Goal: Task Accomplishment & Management: Use online tool/utility

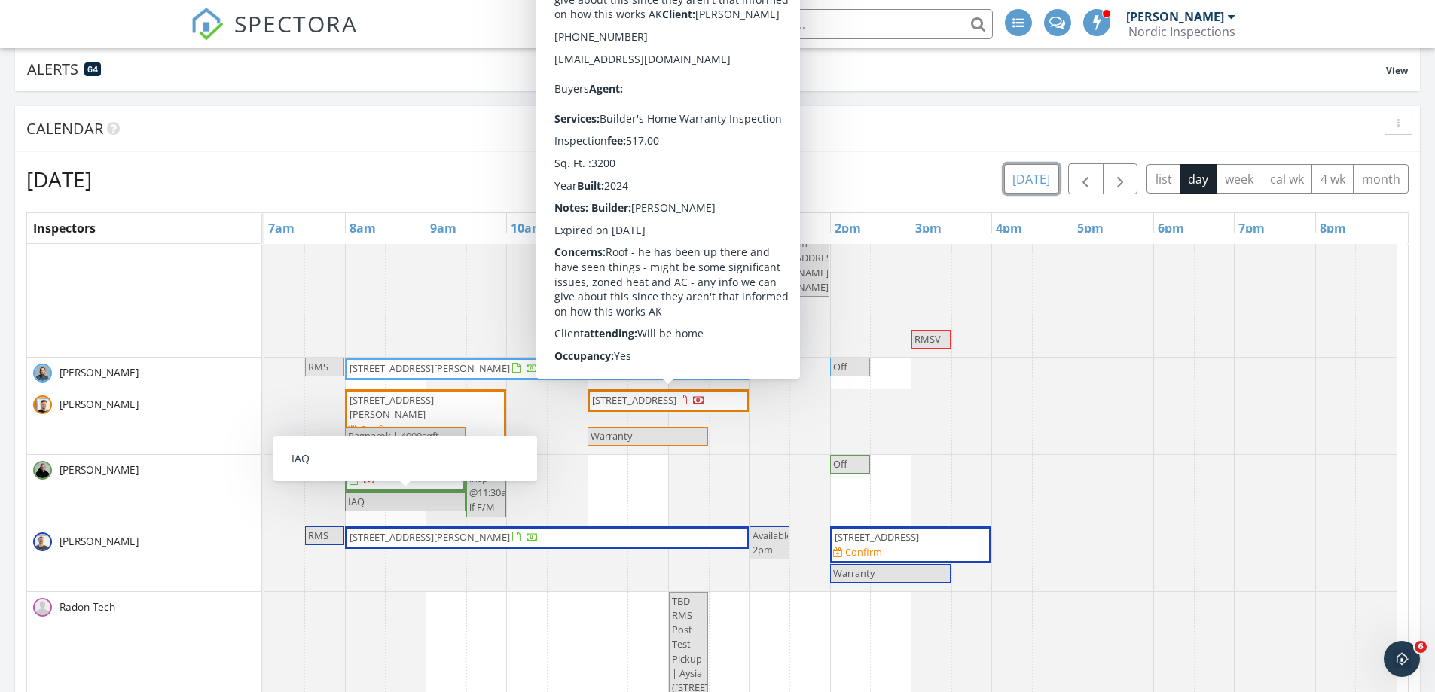
click at [1036, 189] on button "today" at bounding box center [1031, 178] width 55 height 29
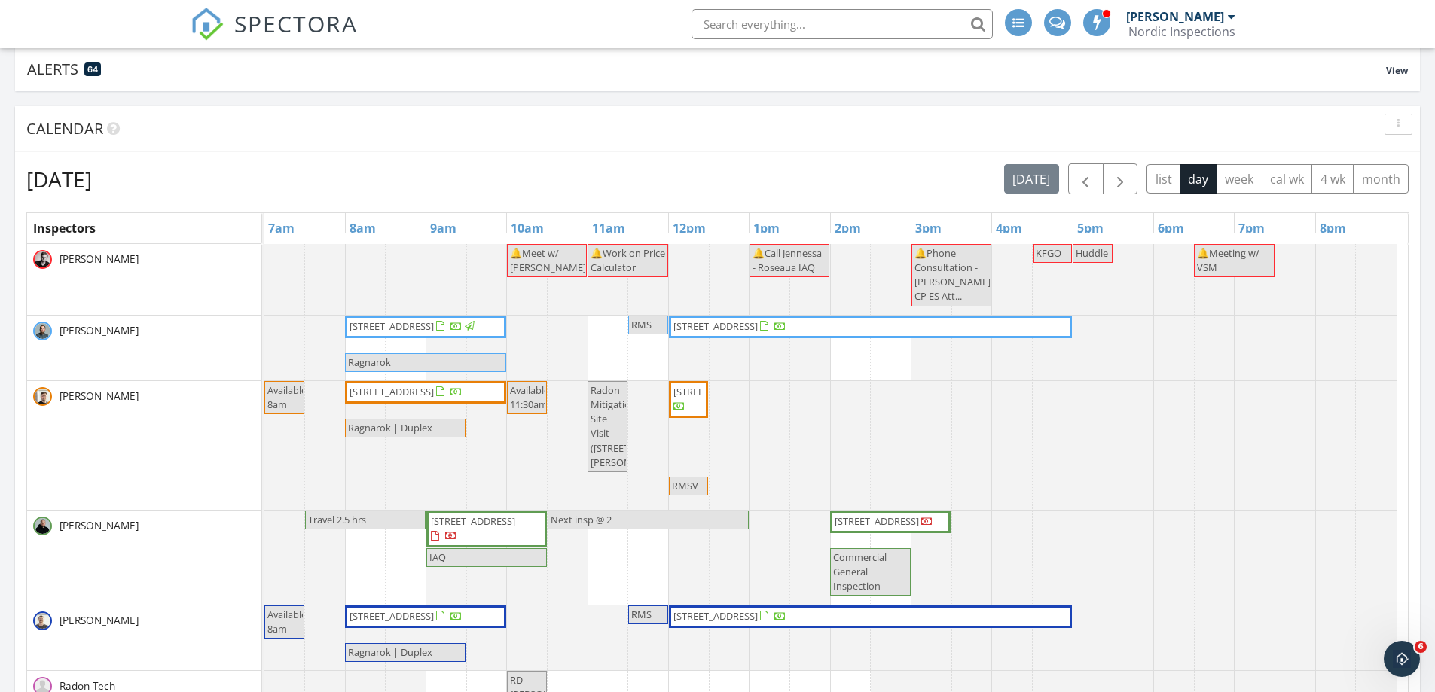
click at [691, 399] on span "6187 49th Ave S, Fargo 58104" at bounding box center [715, 392] width 84 height 14
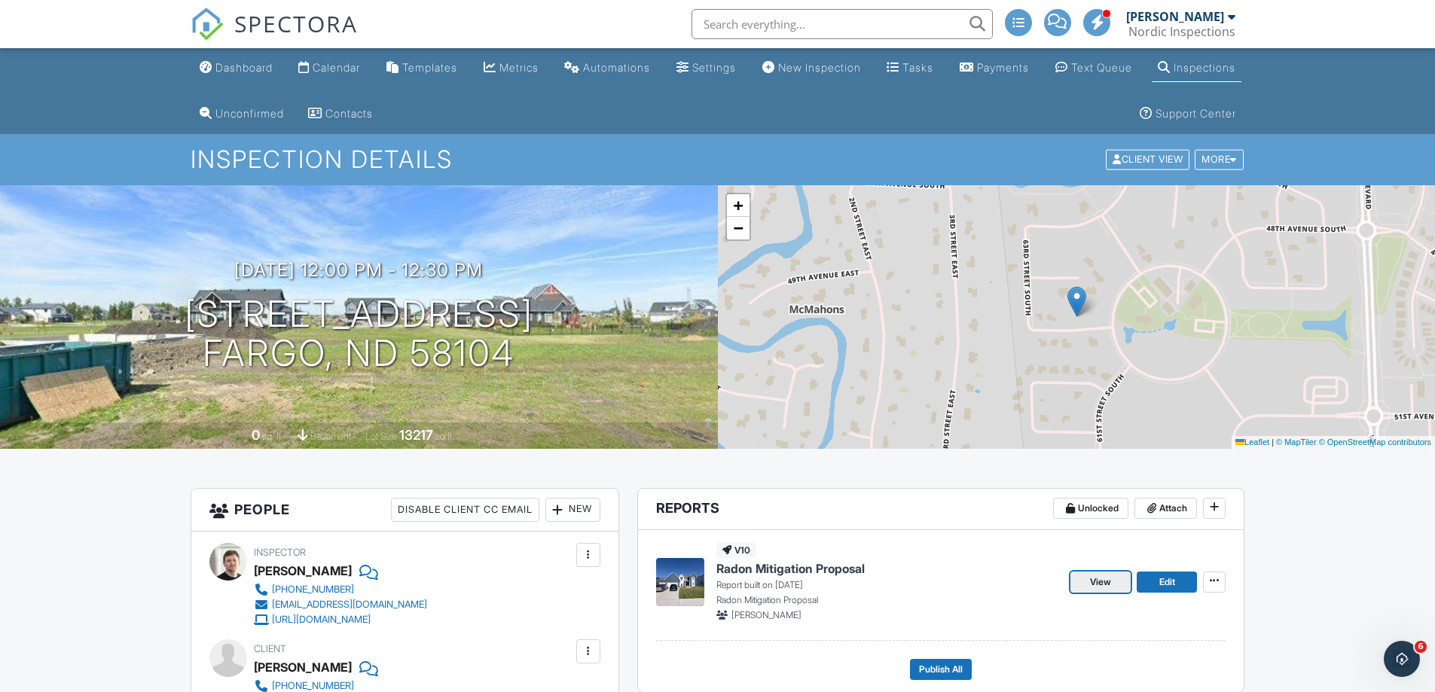
click at [1098, 585] on span "View" at bounding box center [1100, 582] width 21 height 15
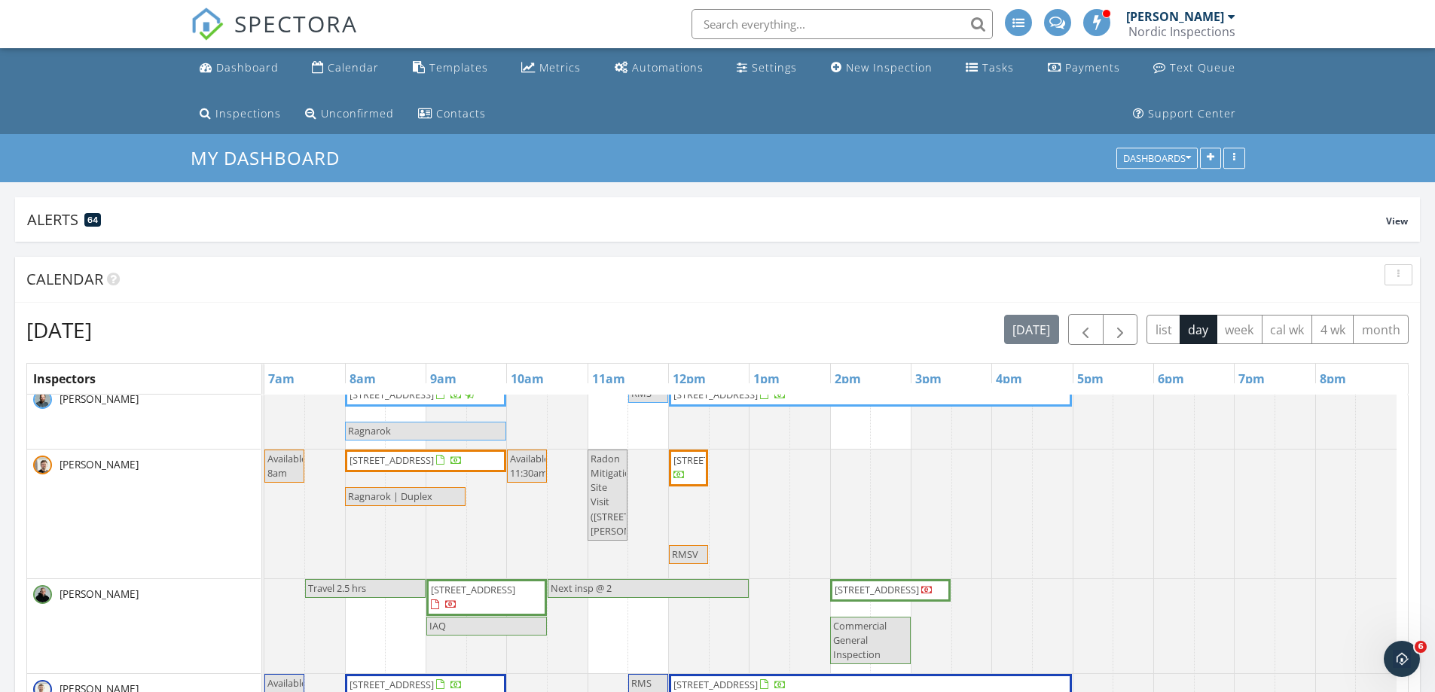
scroll to position [60, 0]
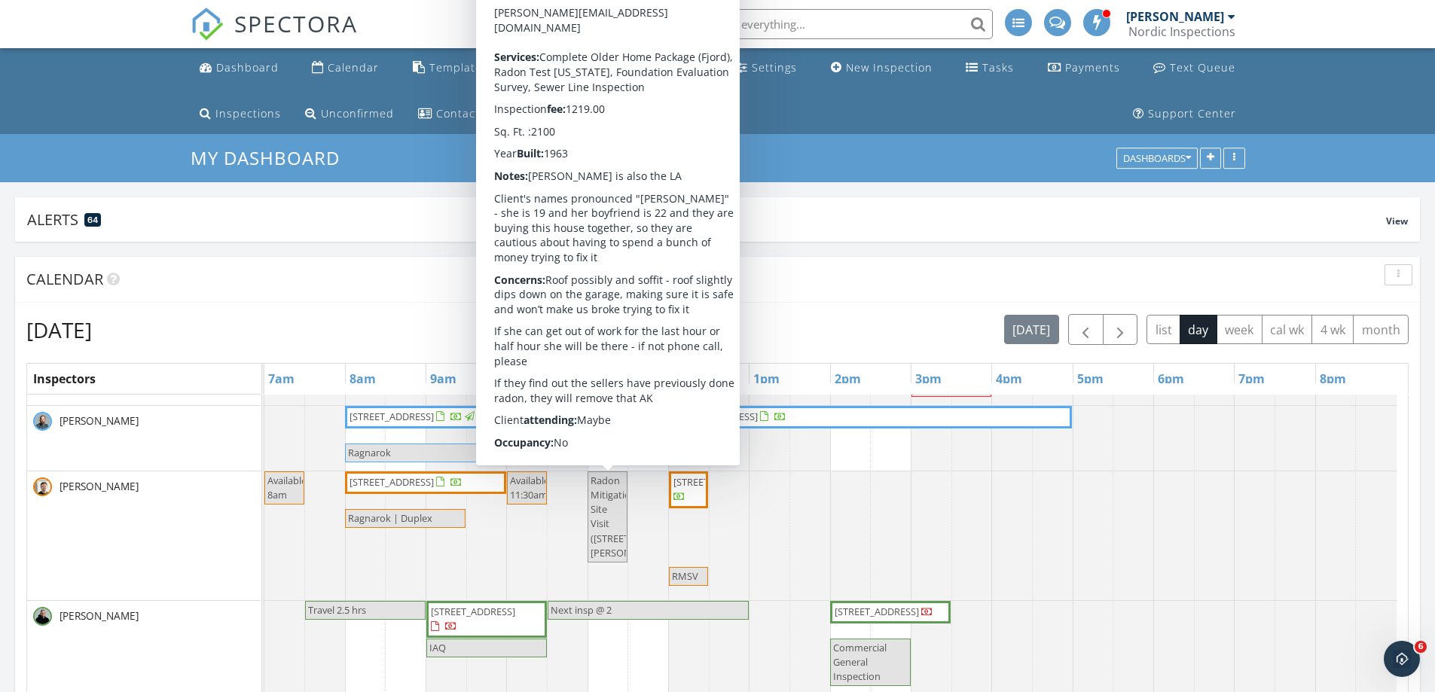
click at [607, 530] on span "Radon Mitigation Site Visit (2211 17th St S , Moorhead)" at bounding box center [634, 517] width 87 height 86
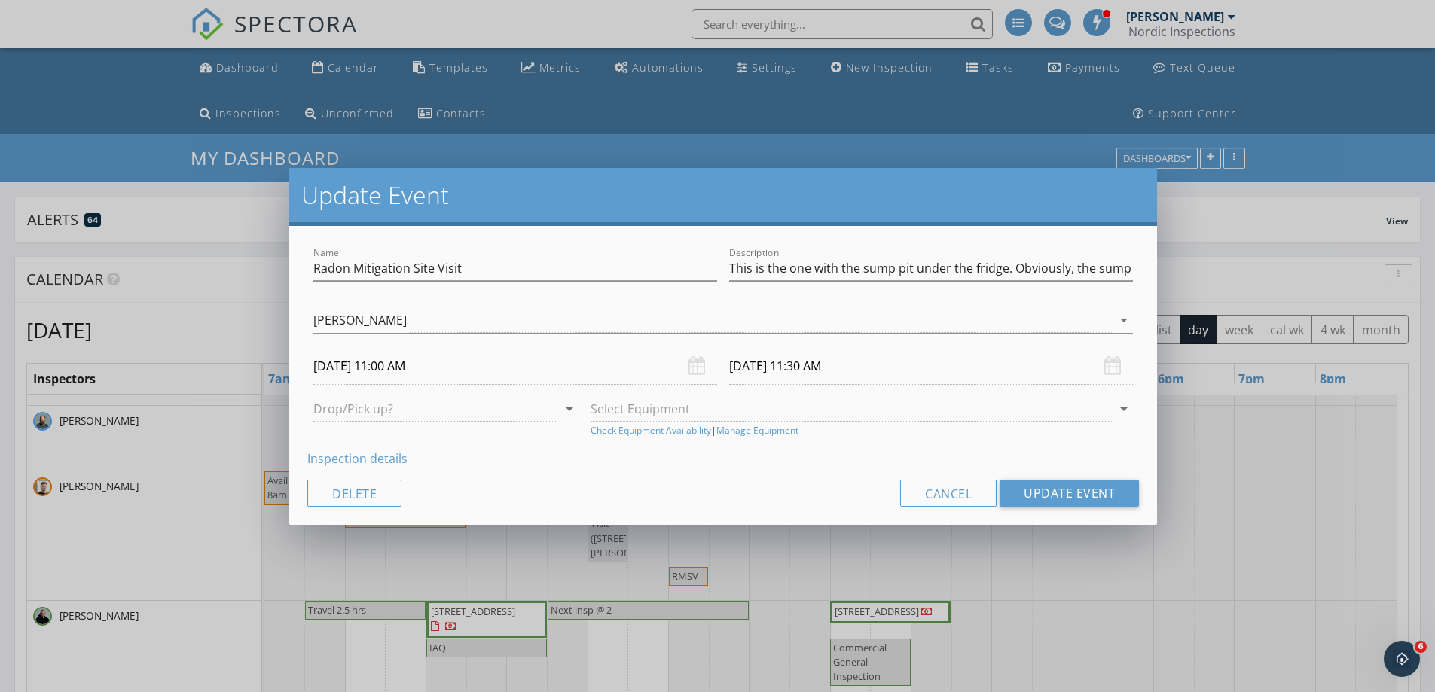
click at [607, 545] on div "Update Event Name Radon Mitigation Site Visit Description This is the one with …" at bounding box center [717, 346] width 1435 height 692
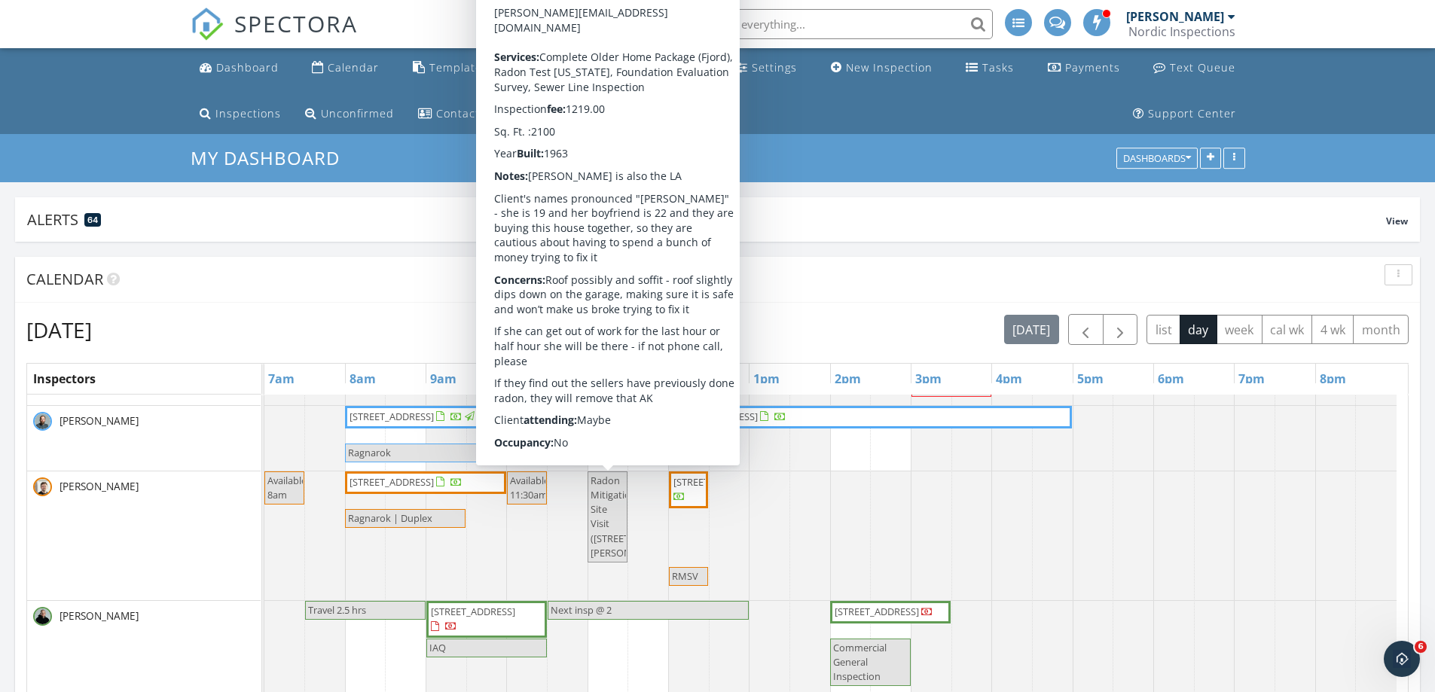
click at [604, 536] on span "Radon Mitigation Site Visit (2211 17th St S , Moorhead)" at bounding box center [634, 517] width 87 height 86
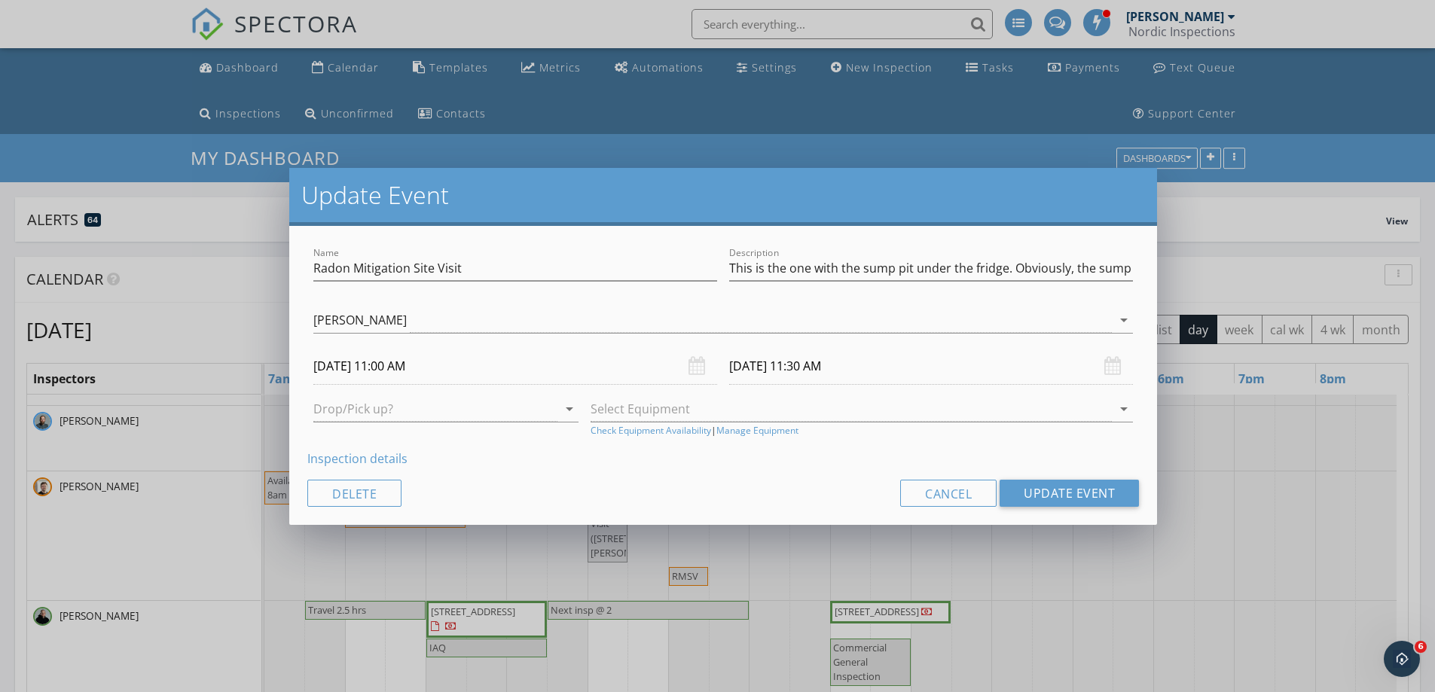
click at [378, 462] on link "Inspection details" at bounding box center [357, 458] width 100 height 17
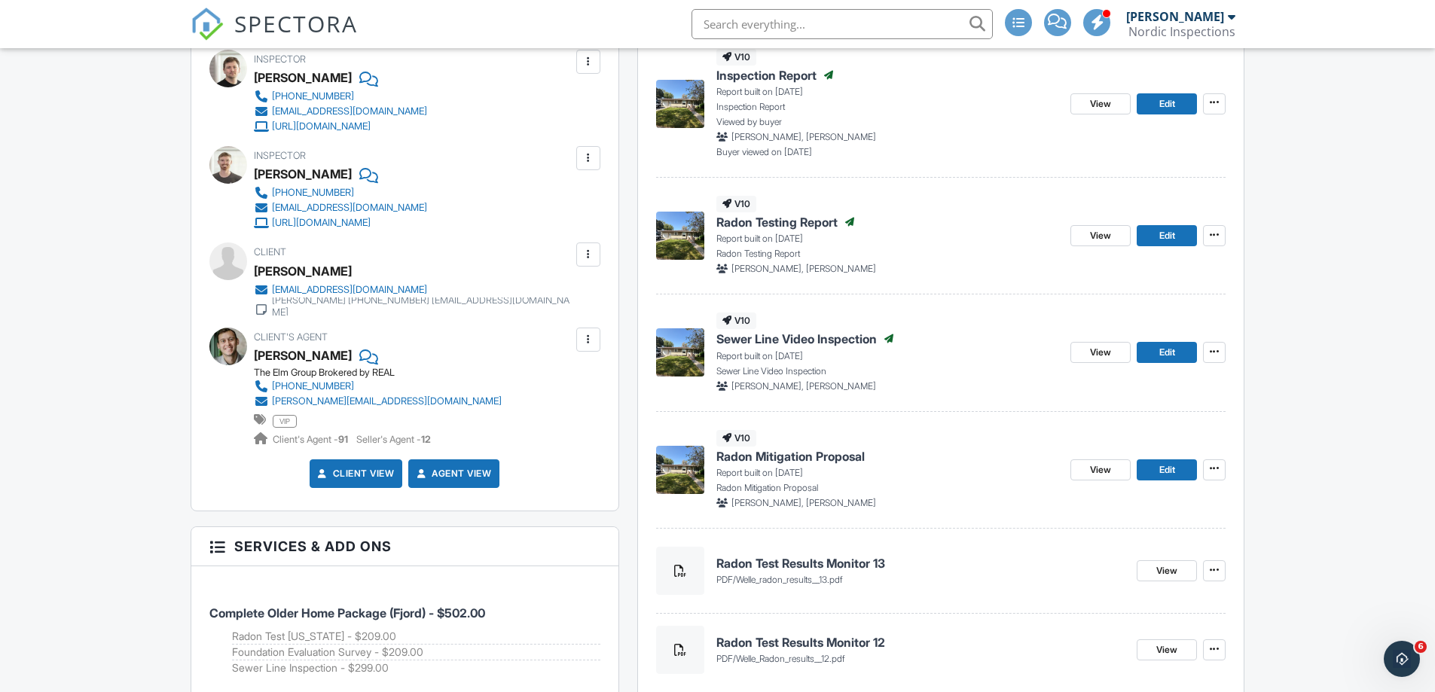
scroll to position [527, 0]
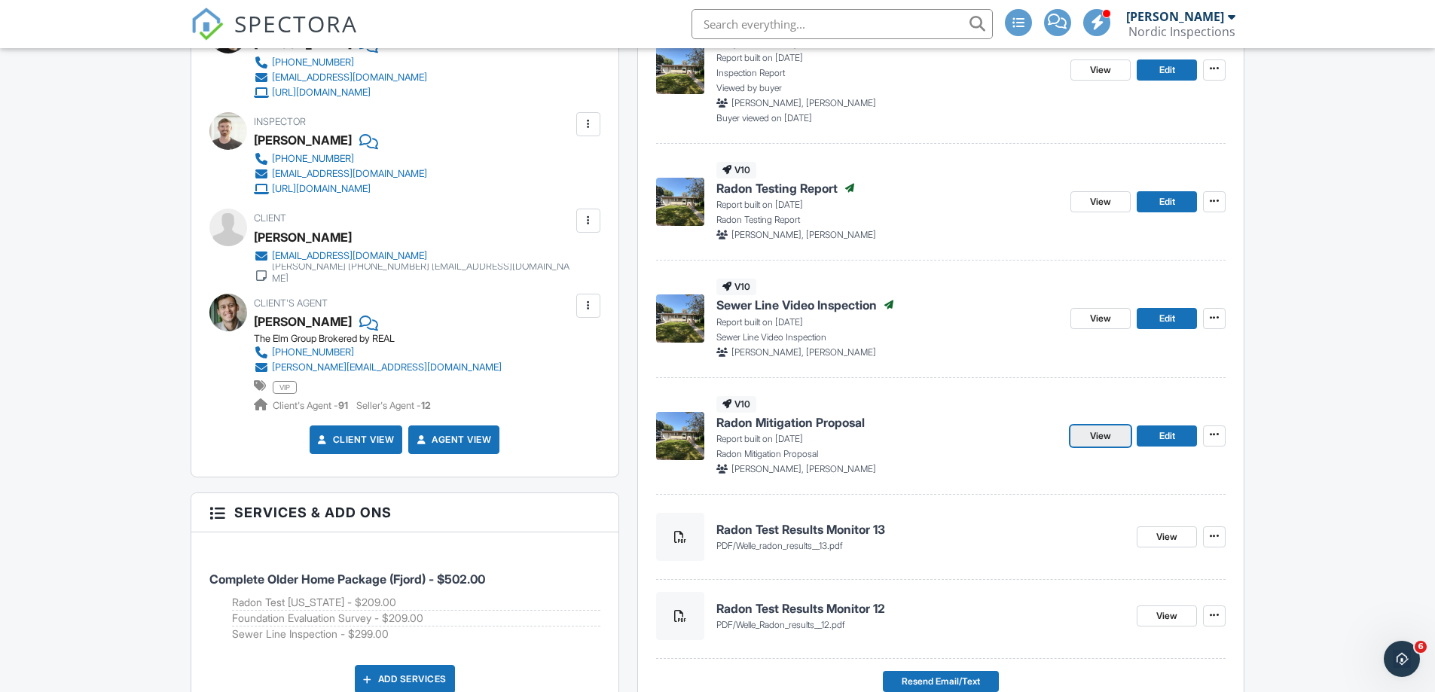
click at [1123, 440] on link "View" at bounding box center [1100, 436] width 60 height 21
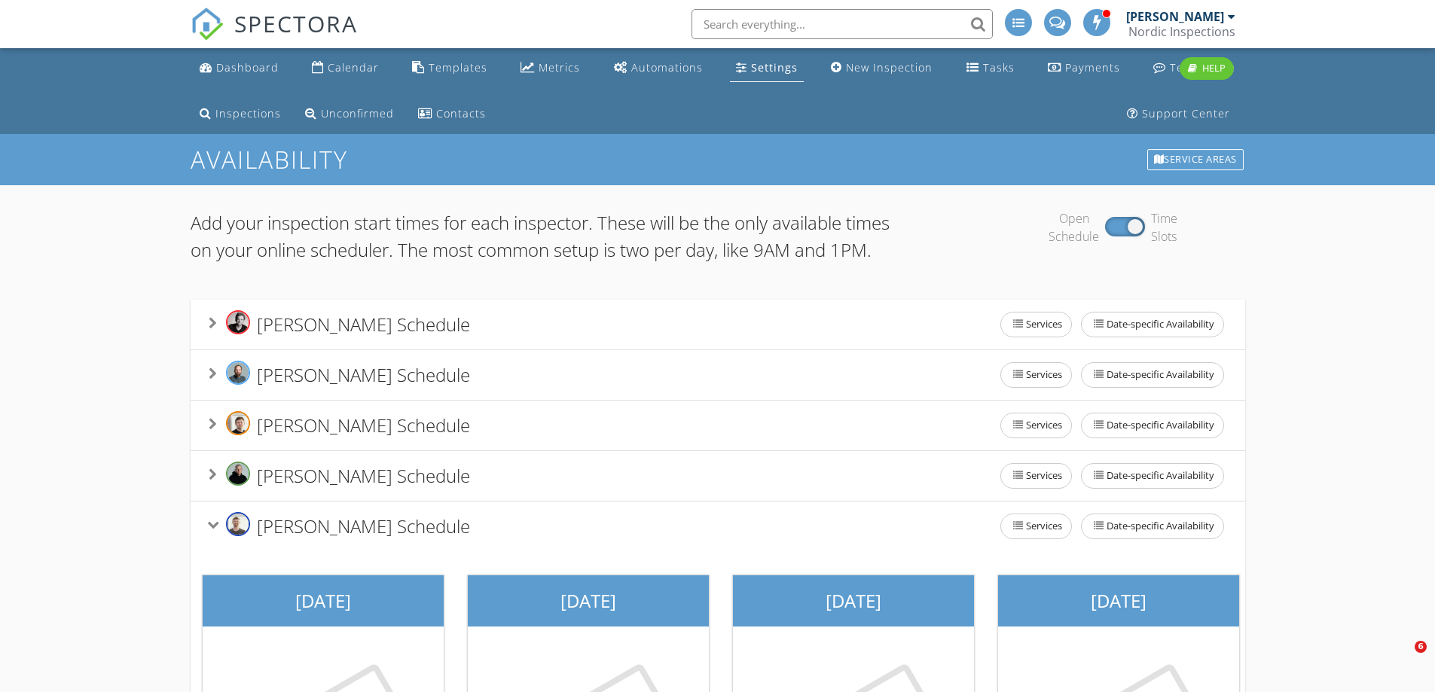
click at [782, 14] on input "text" at bounding box center [842, 24] width 301 height 30
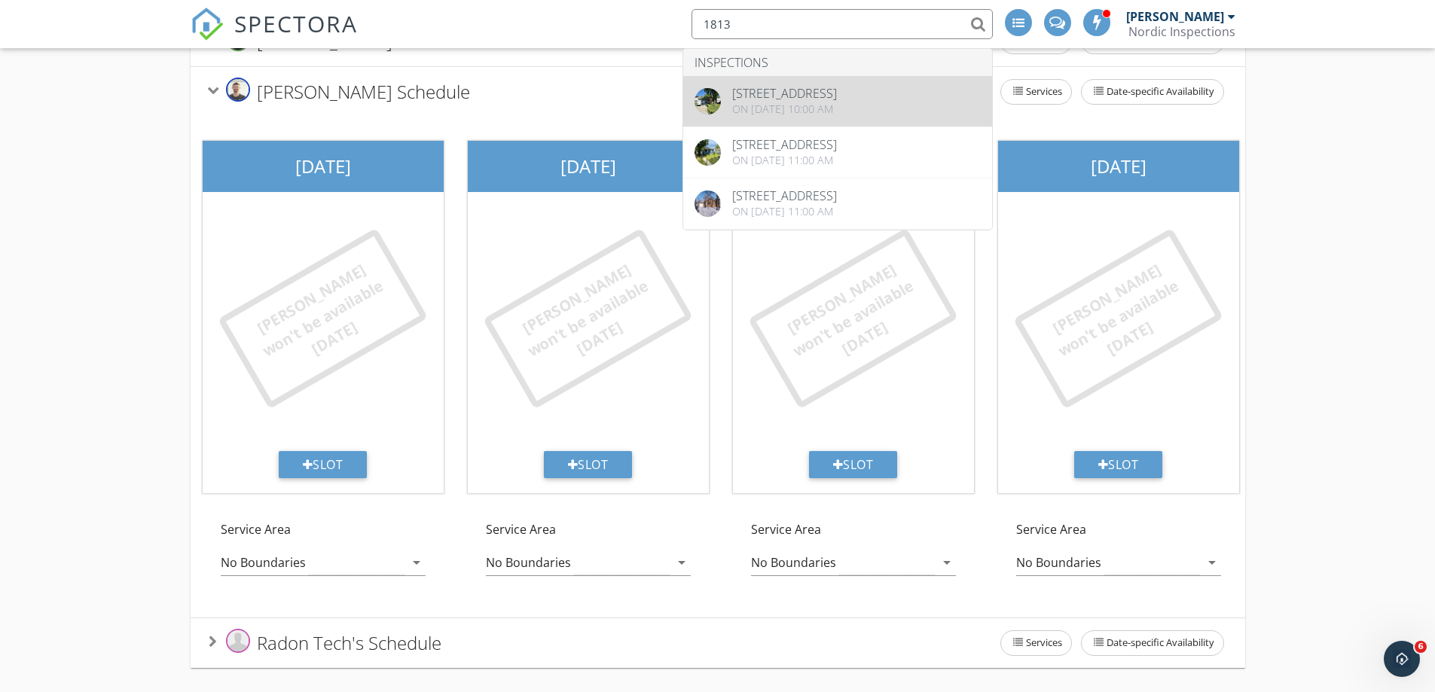
type input "1813"
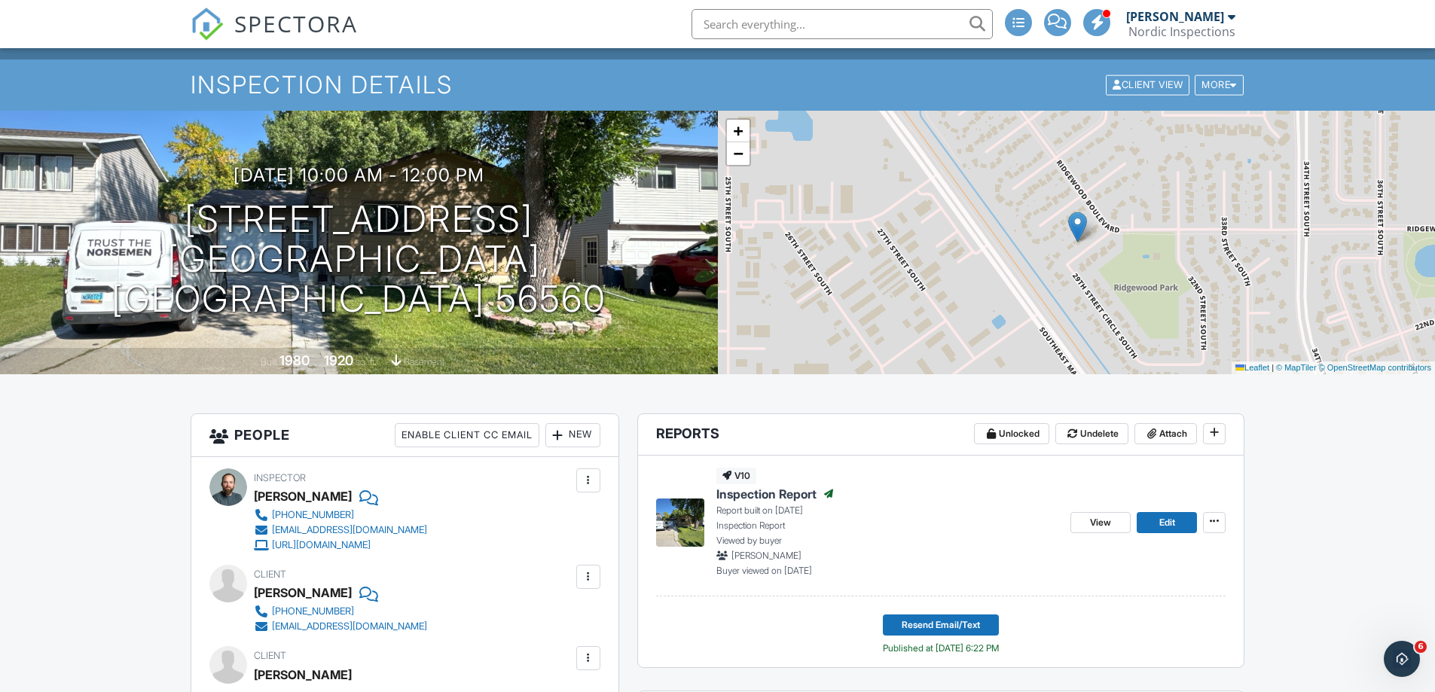
scroll to position [75, 0]
drag, startPoint x: 1107, startPoint y: 525, endPoint x: 395, endPoint y: 525, distance: 711.9
click at [1107, 525] on span "View" at bounding box center [1100, 522] width 21 height 15
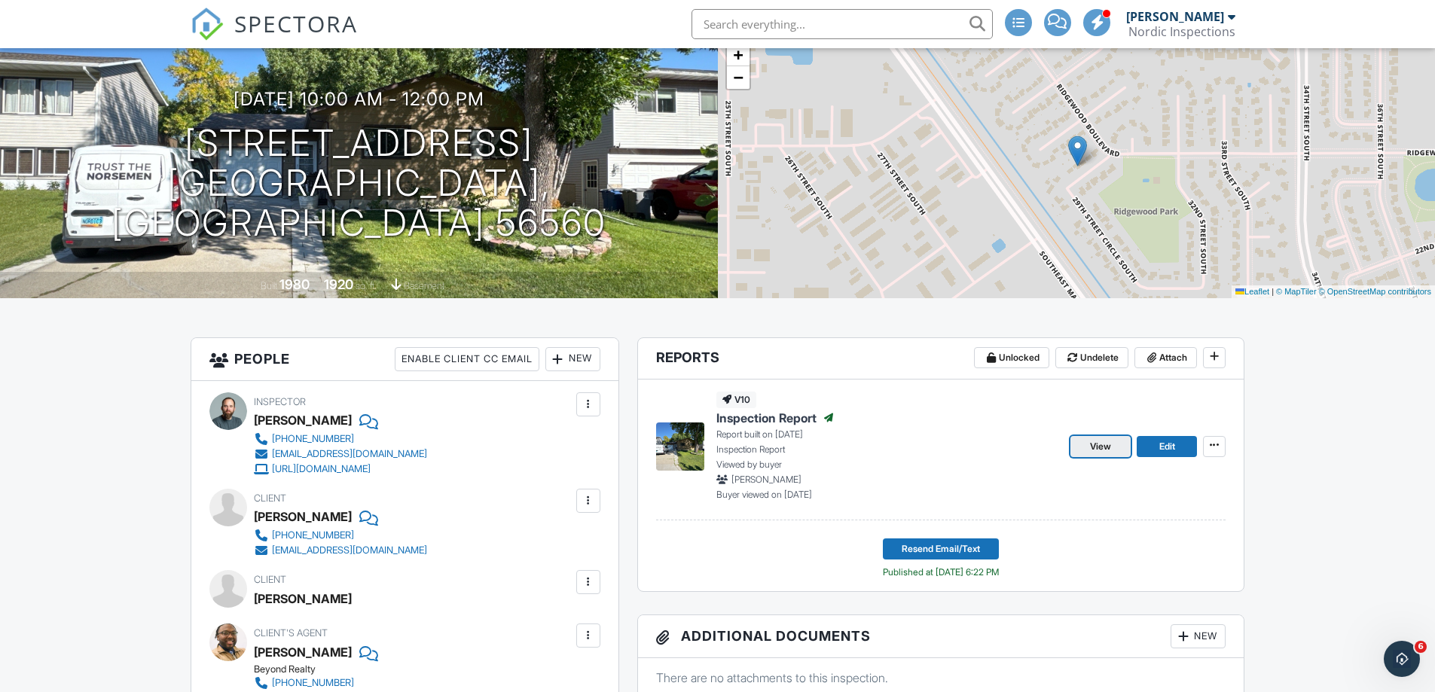
click at [1089, 451] on link "View" at bounding box center [1100, 446] width 60 height 21
